Goal: Browse casually: Explore the website without a specific task or goal

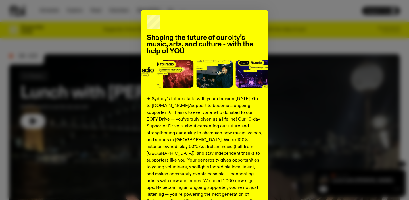
scroll to position [63, 0]
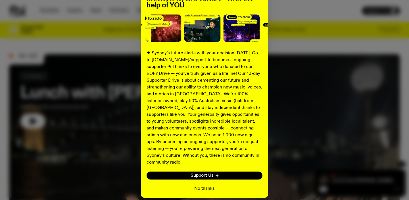
click at [206, 185] on button "No thanks" at bounding box center [204, 188] width 20 height 7
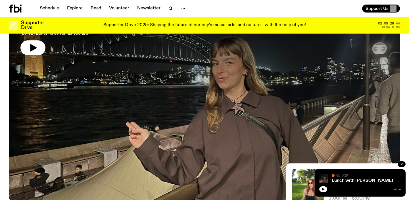
scroll to position [64, 0]
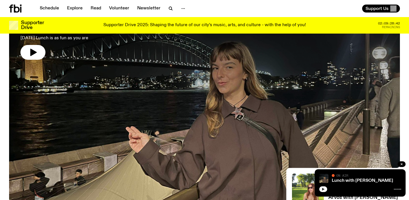
click at [323, 188] on icon "button" at bounding box center [322, 188] width 3 height 3
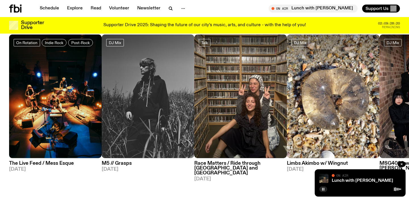
scroll to position [270, 0]
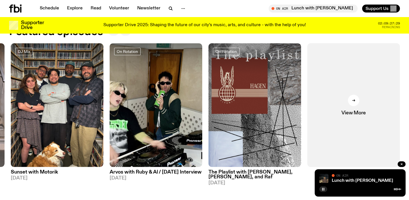
click at [325, 188] on button "button" at bounding box center [323, 189] width 8 height 6
click at [322, 190] on icon "button" at bounding box center [322, 188] width 3 height 3
click at [323, 190] on icon "button" at bounding box center [322, 188] width 3 height 3
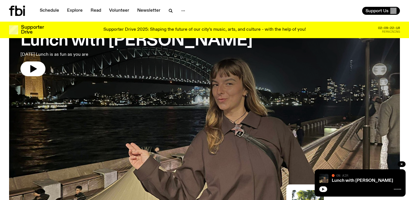
scroll to position [0, 0]
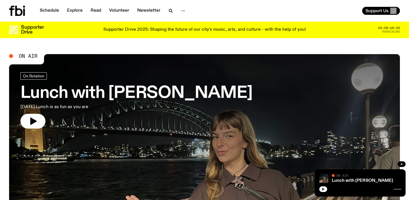
click at [322, 190] on icon "button" at bounding box center [322, 188] width 3 height 3
click at [35, 118] on icon "button" at bounding box center [32, 120] width 9 height 9
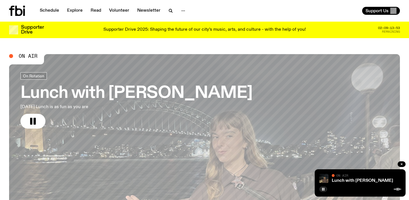
click at [35, 118] on rect "button" at bounding box center [34, 121] width 2 height 7
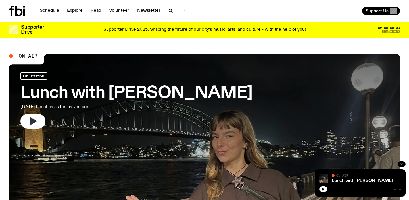
click at [33, 124] on icon "button" at bounding box center [32, 120] width 9 height 9
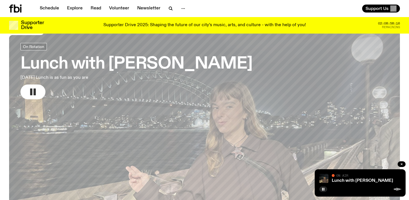
scroll to position [24, 0]
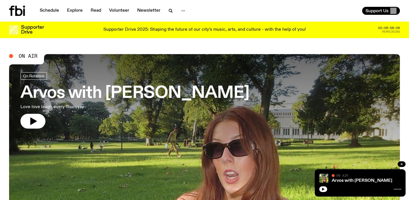
click at [35, 120] on icon "button" at bounding box center [33, 120] width 7 height 7
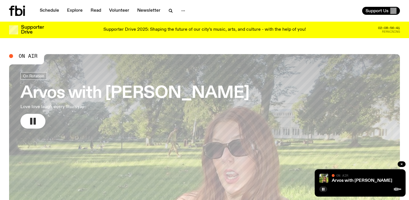
click at [38, 123] on button "button" at bounding box center [32, 121] width 25 height 15
